Goal: Information Seeking & Learning: Learn about a topic

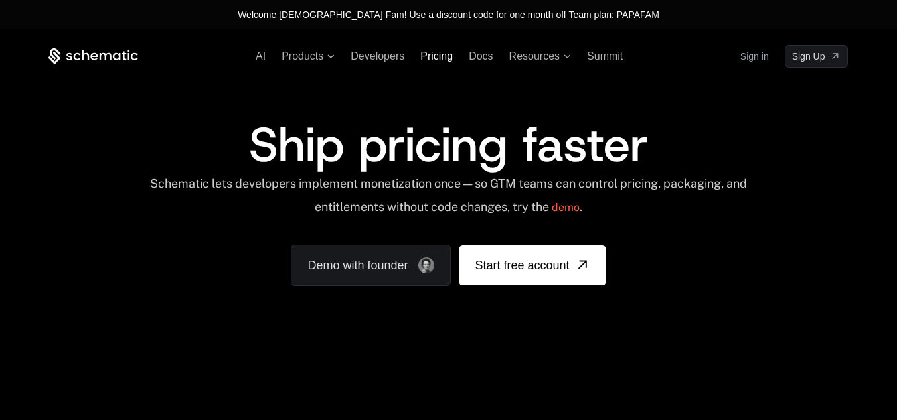
click at [431, 59] on span "Pricing" at bounding box center [436, 55] width 33 height 11
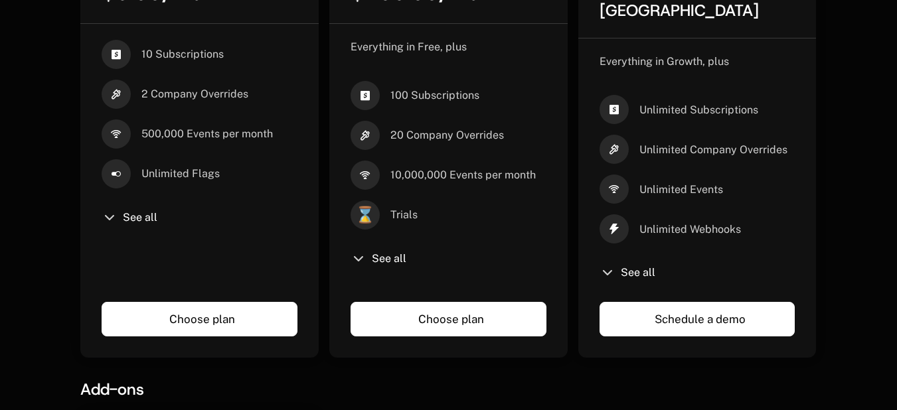
scroll to position [559, 0]
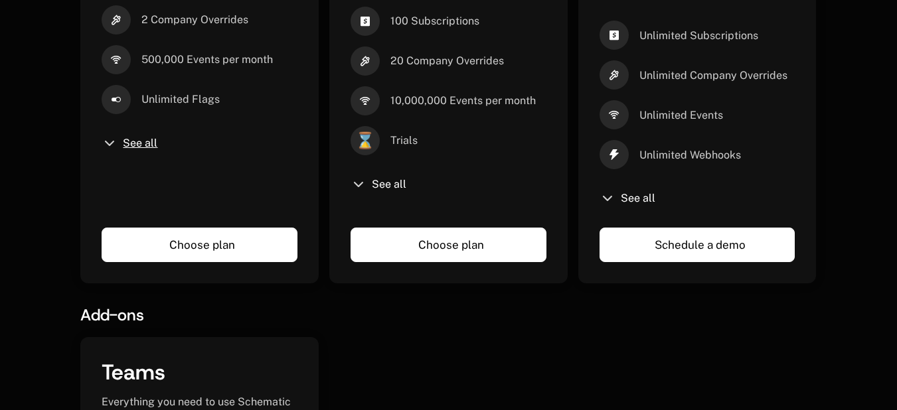
click at [136, 145] on span "See all" at bounding box center [140, 143] width 35 height 11
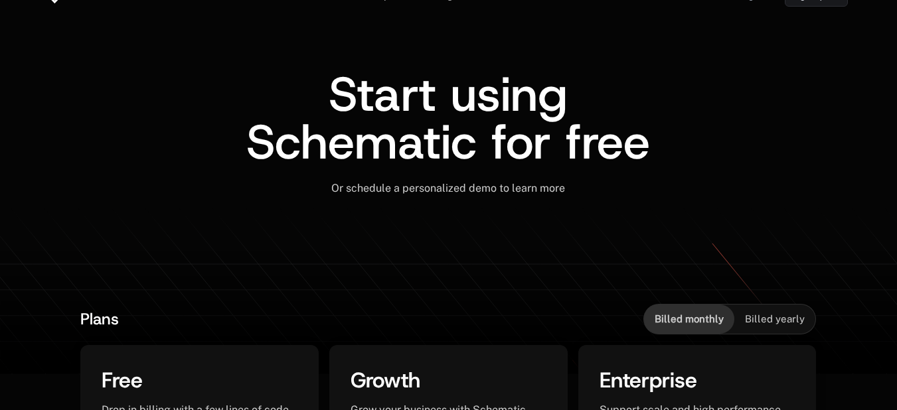
scroll to position [0, 0]
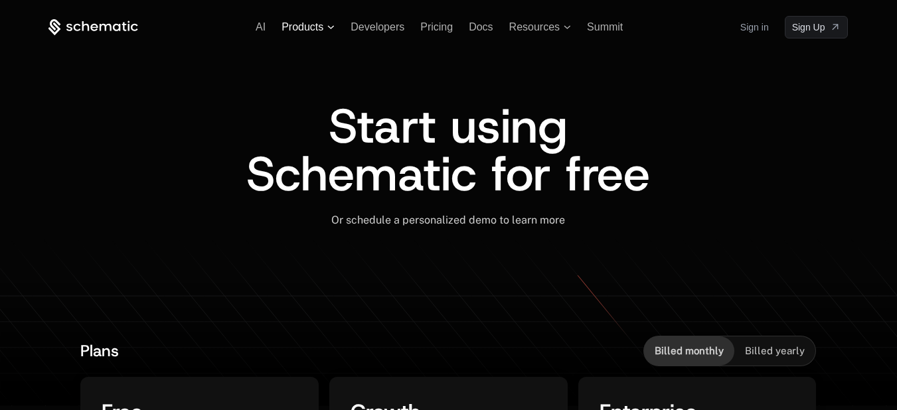
click at [310, 28] on span "Products" at bounding box center [303, 27] width 42 height 12
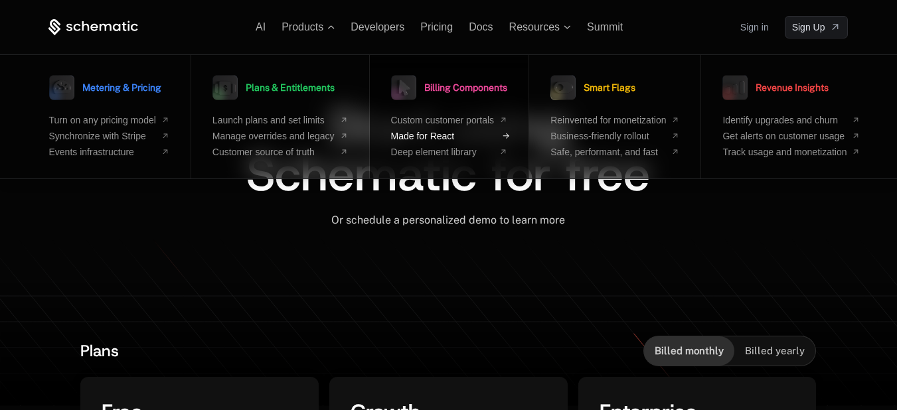
click at [460, 137] on span "Made for React" at bounding box center [443, 136] width 104 height 11
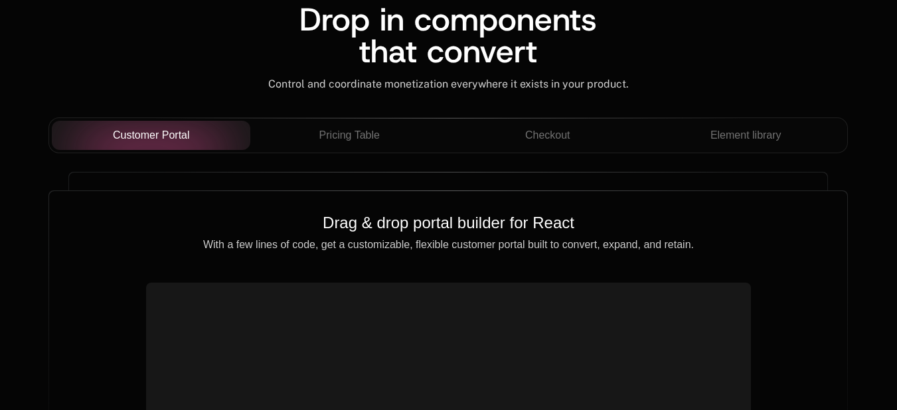
scroll to position [1196, 0]
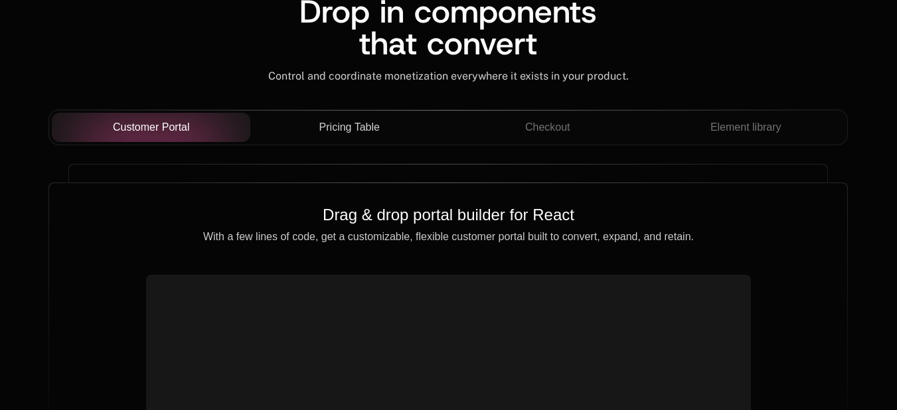
click at [363, 132] on span "Pricing Table" at bounding box center [349, 128] width 60 height 16
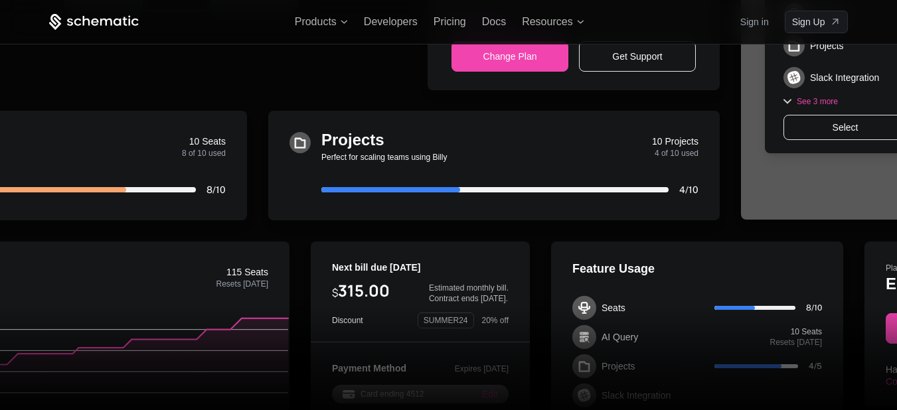
scroll to position [531, 0]
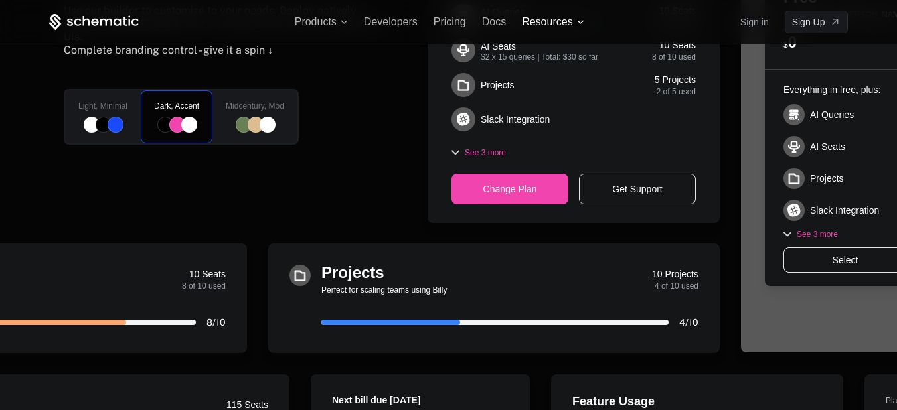
click at [538, 25] on span "Resources" at bounding box center [547, 22] width 50 height 12
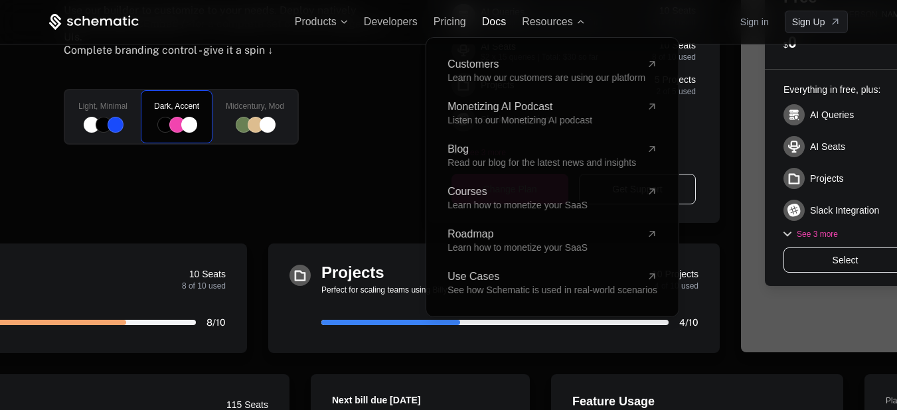
click at [490, 20] on span "Docs" at bounding box center [494, 21] width 24 height 11
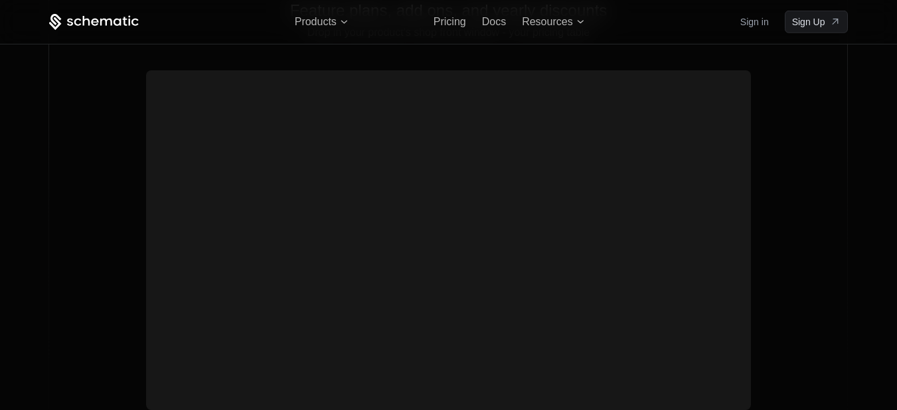
scroll to position [1395, 0]
click at [487, 23] on span "Docs" at bounding box center [494, 21] width 24 height 11
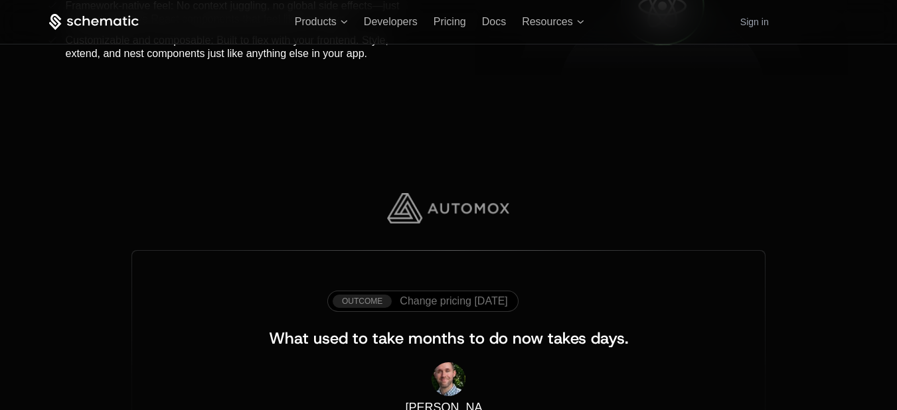
scroll to position [1684, 0]
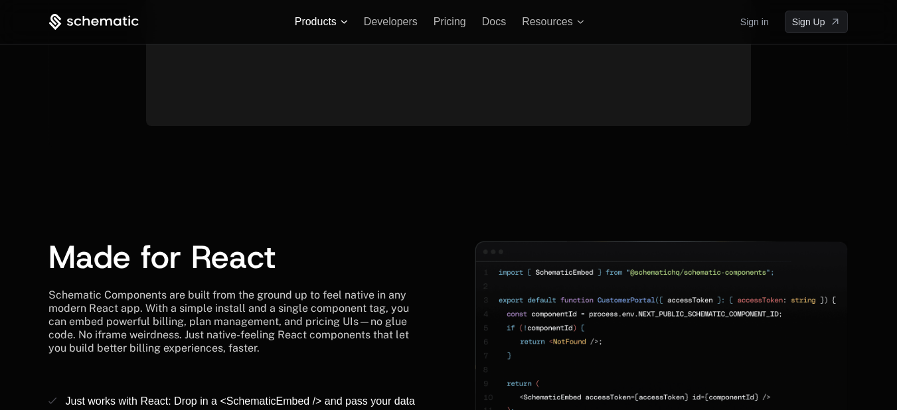
click at [321, 19] on span "Products" at bounding box center [316, 22] width 42 height 12
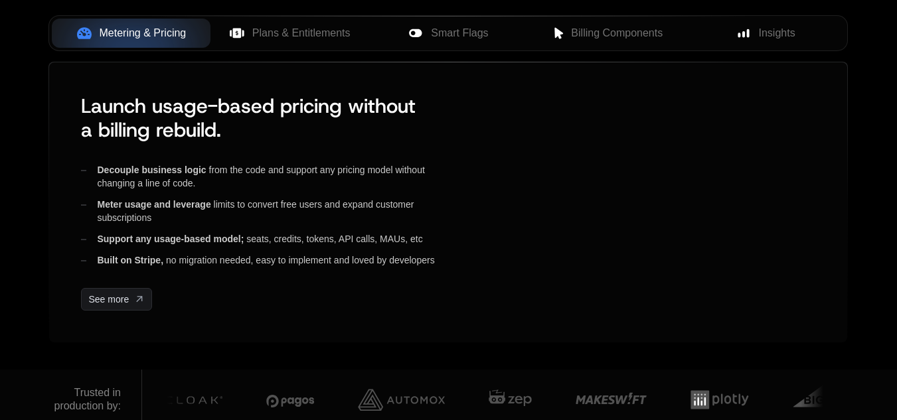
scroll to position [731, 0]
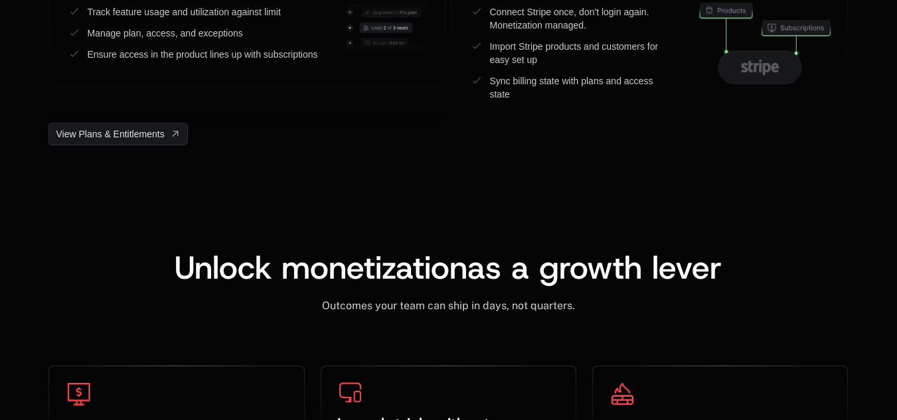
scroll to position [4185, 0]
